Goal: Task Accomplishment & Management: Complete application form

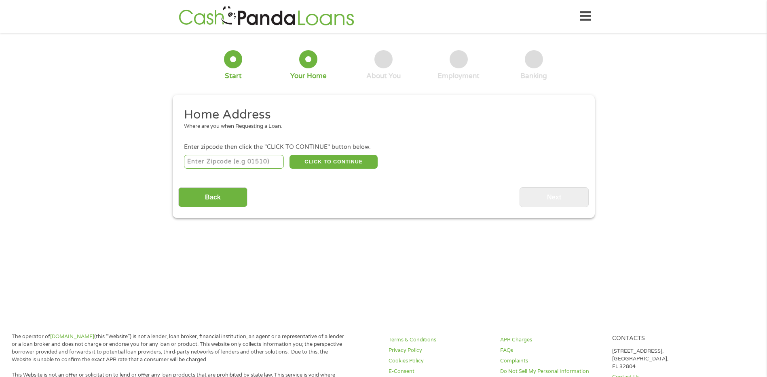
drag, startPoint x: 769, startPoint y: 40, endPoint x: 767, endPoint y: 81, distance: 40.9
click at [229, 161] on input "number" at bounding box center [234, 162] width 100 height 14
type input "33604"
click at [311, 167] on button "CLICK TO CONTINUE" at bounding box center [334, 162] width 88 height 14
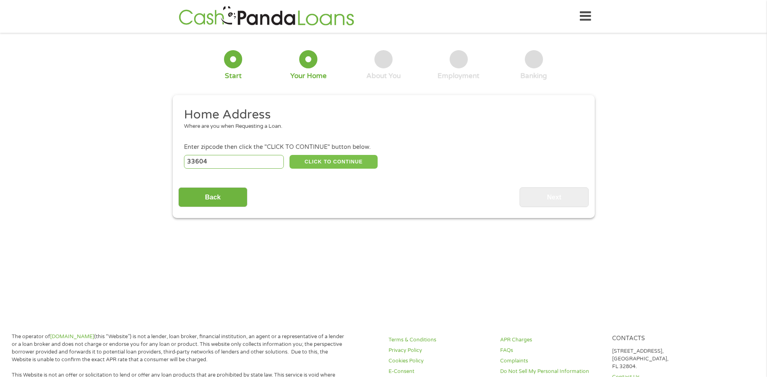
type input "33604"
type input "[GEOGRAPHIC_DATA]"
select select "[US_STATE]"
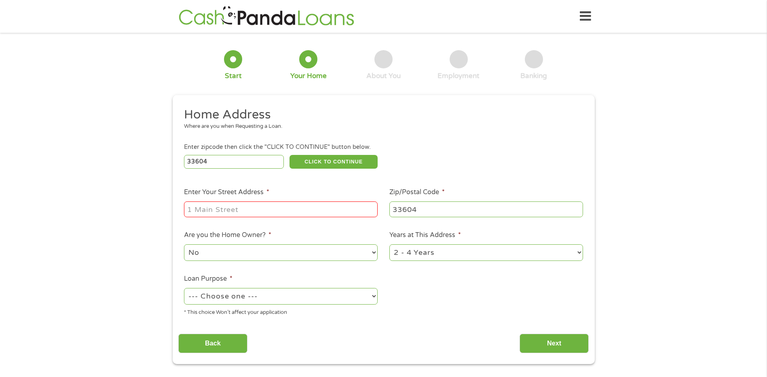
click at [279, 217] on input "Enter Your Street Address *" at bounding box center [281, 208] width 194 height 15
type input "[STREET_ADDRESS][PERSON_NAME][PERSON_NAME]"
click at [318, 294] on select "--- Choose one --- Pay Bills Debt Consolidation Home Improvement Major Purchase…" at bounding box center [281, 296] width 194 height 17
click at [184, 288] on select "--- Choose one --- Pay Bills Debt Consolidation Home Improvement Major Purchase…" at bounding box center [281, 296] width 194 height 17
select select "paybills"
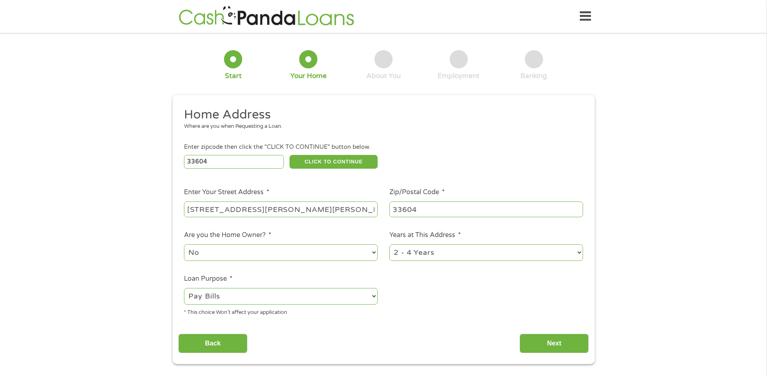
click at [525, 330] on div "Back Next" at bounding box center [383, 340] width 411 height 25
drag, startPoint x: 529, startPoint y: 332, endPoint x: 542, endPoint y: 339, distance: 14.7
click at [529, 332] on div "Back Next" at bounding box center [383, 340] width 411 height 25
click at [543, 339] on input "Next" at bounding box center [554, 344] width 69 height 20
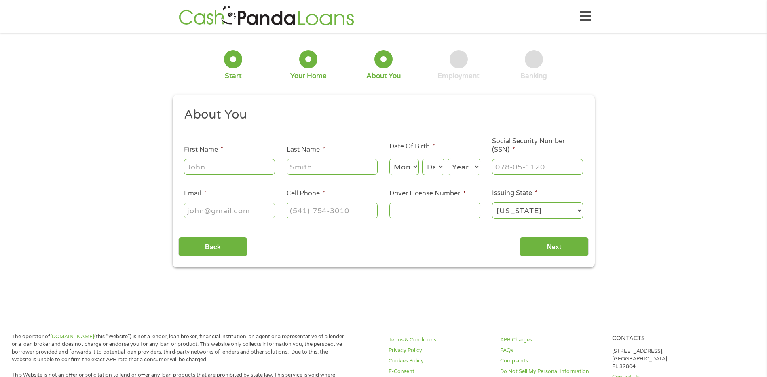
click at [222, 165] on input "First Name *" at bounding box center [229, 166] width 91 height 15
type input "k"
type input "[PERSON_NAME]"
type input "LONF"
select select "8"
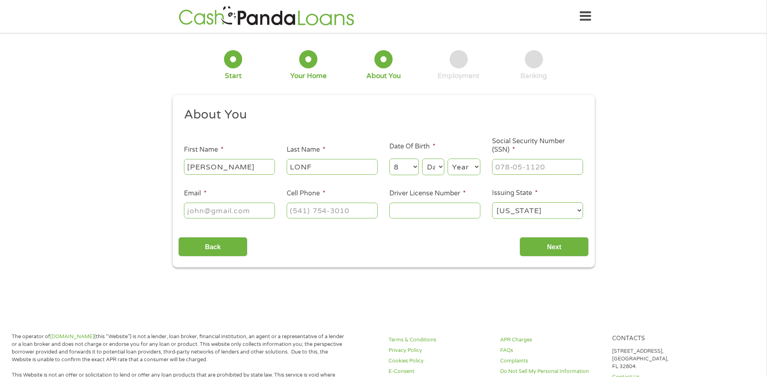
select select "5"
click at [477, 167] on select "Year [DATE] 2006 2005 2004 2003 2002 2001 2000 1999 1998 1997 1996 1995 1994 19…" at bounding box center [464, 167] width 33 height 17
select select "1979"
click at [448, 159] on select "Year [DATE] 2006 2005 2004 2003 2002 2001 2000 1999 1998 1997 1996 1995 1994 19…" at bounding box center [464, 167] width 33 height 17
click at [522, 168] on input "___-__-____" at bounding box center [537, 166] width 91 height 15
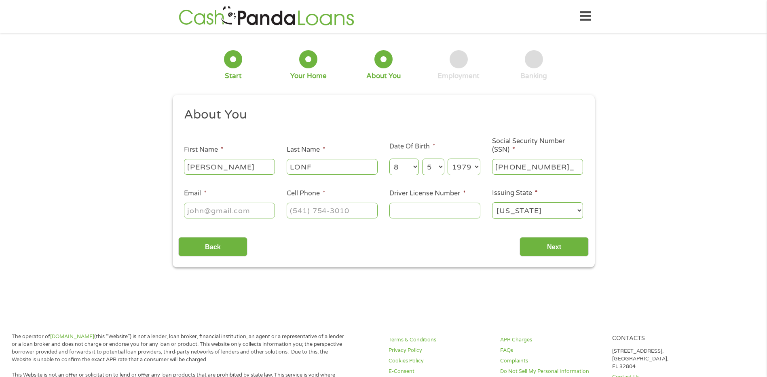
type input "593-12-5906"
click at [241, 210] on input "Email *" at bounding box center [229, 210] width 91 height 15
type input "[EMAIL_ADDRESS][DOMAIN_NAME]"
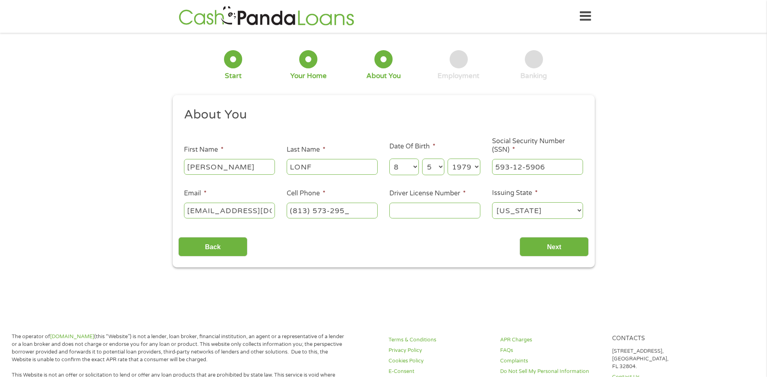
type input "[PHONE_NUMBER]"
type input "L452501797850"
click at [546, 246] on input "Next" at bounding box center [554, 247] width 69 height 20
